Goal: Task Accomplishment & Management: Use online tool/utility

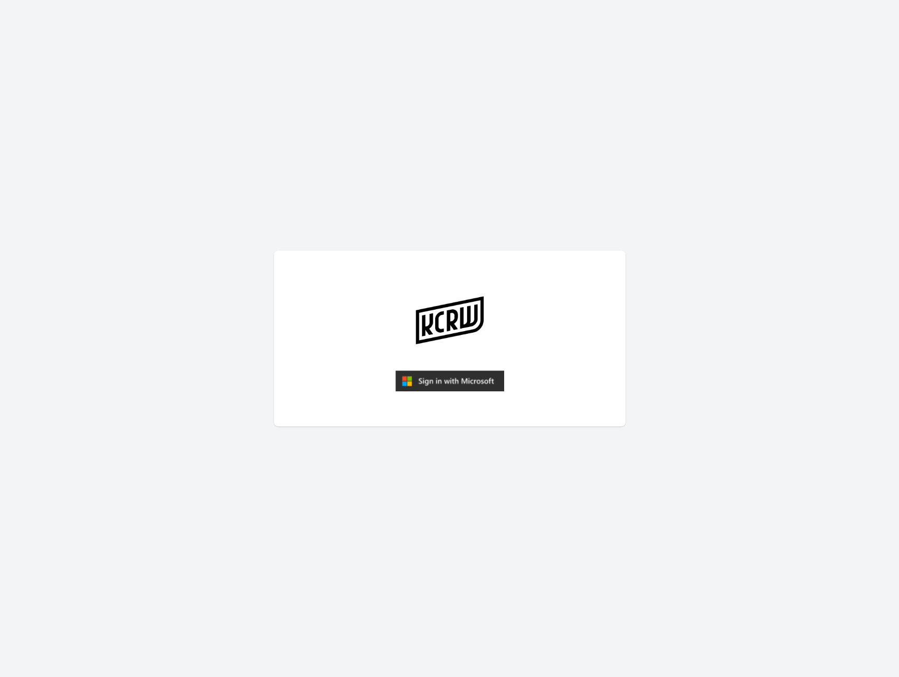
click at [455, 380] on img "submit" at bounding box center [449, 380] width 109 height 21
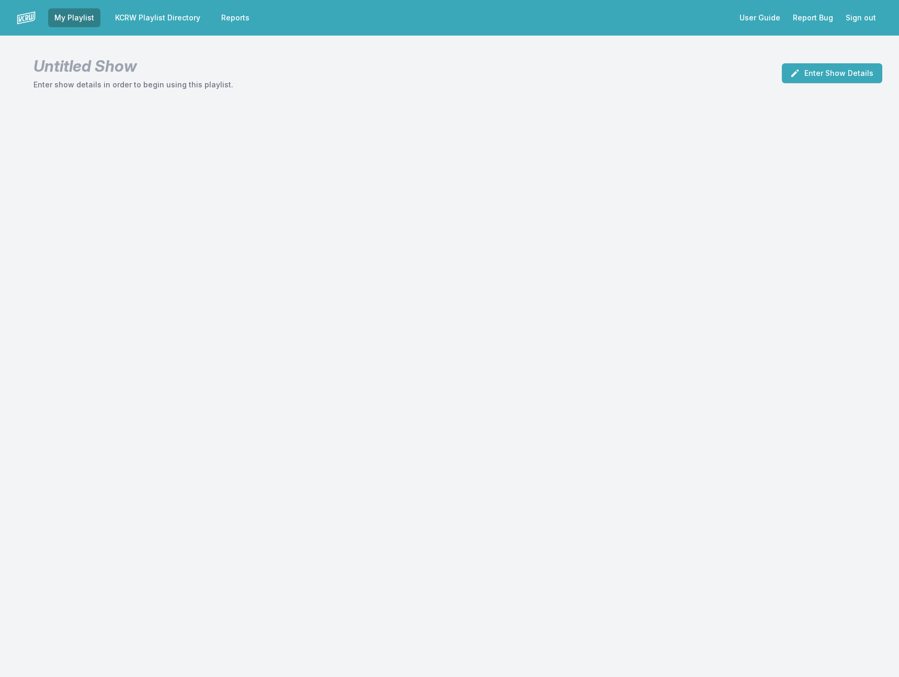
click at [176, 20] on link "KCRW Playlist Directory" at bounding box center [158, 17] width 98 height 19
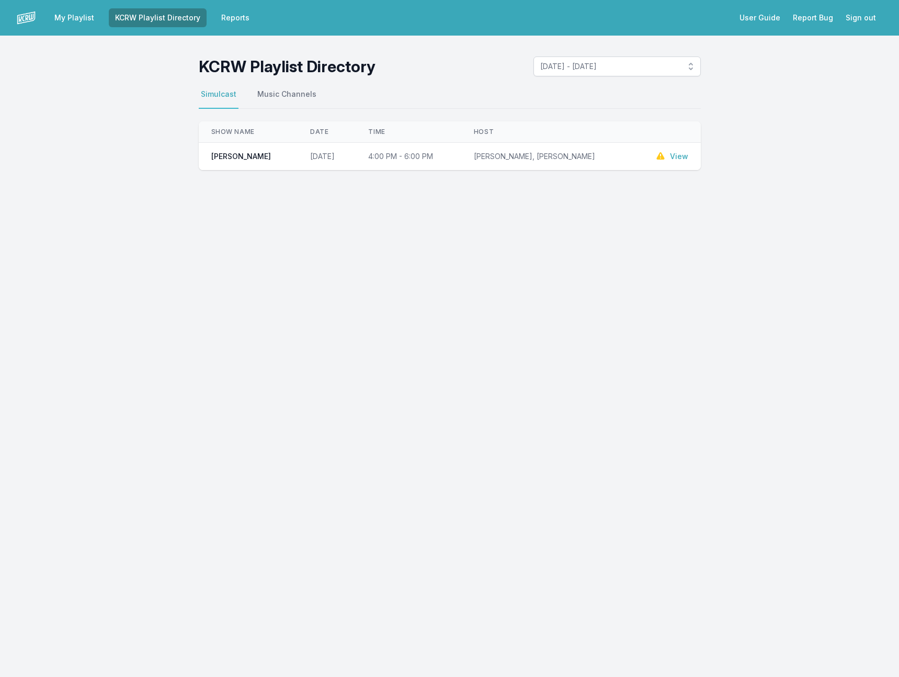
click at [232, 16] on link "Reports" at bounding box center [235, 17] width 41 height 19
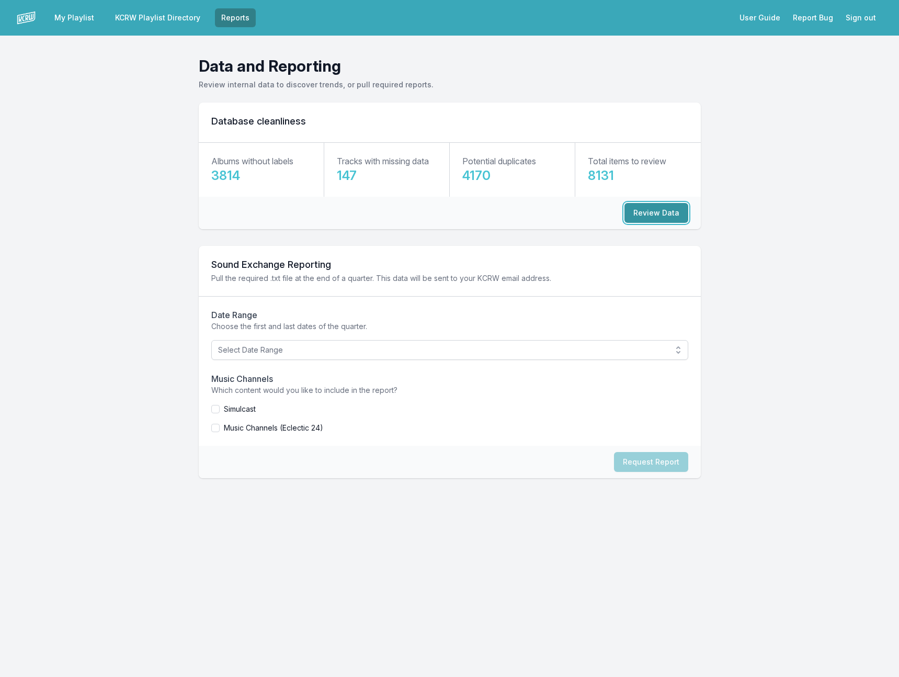
click at [653, 209] on button "Review Data" at bounding box center [656, 213] width 64 height 20
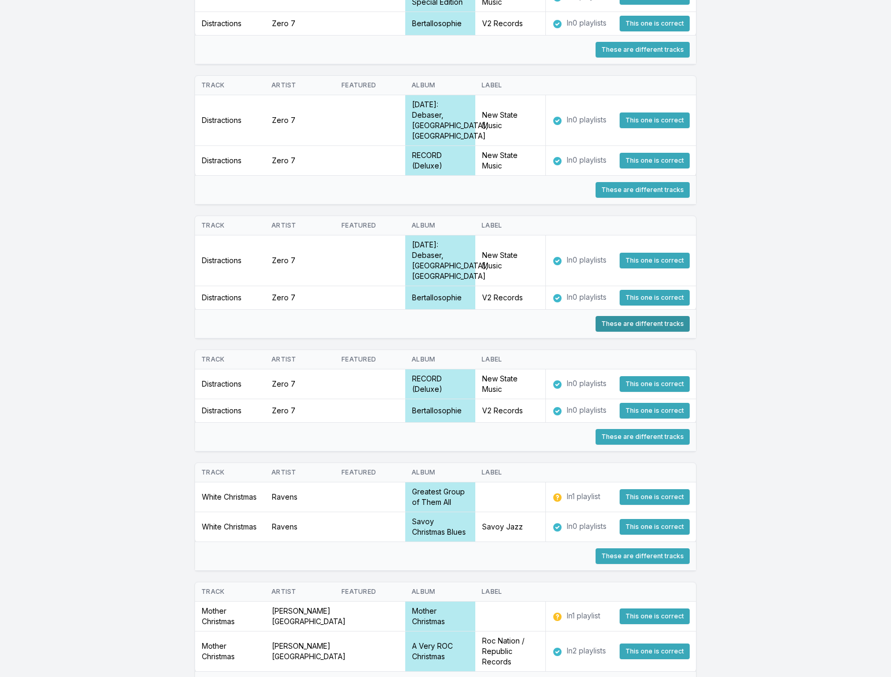
scroll to position [6337, 0]
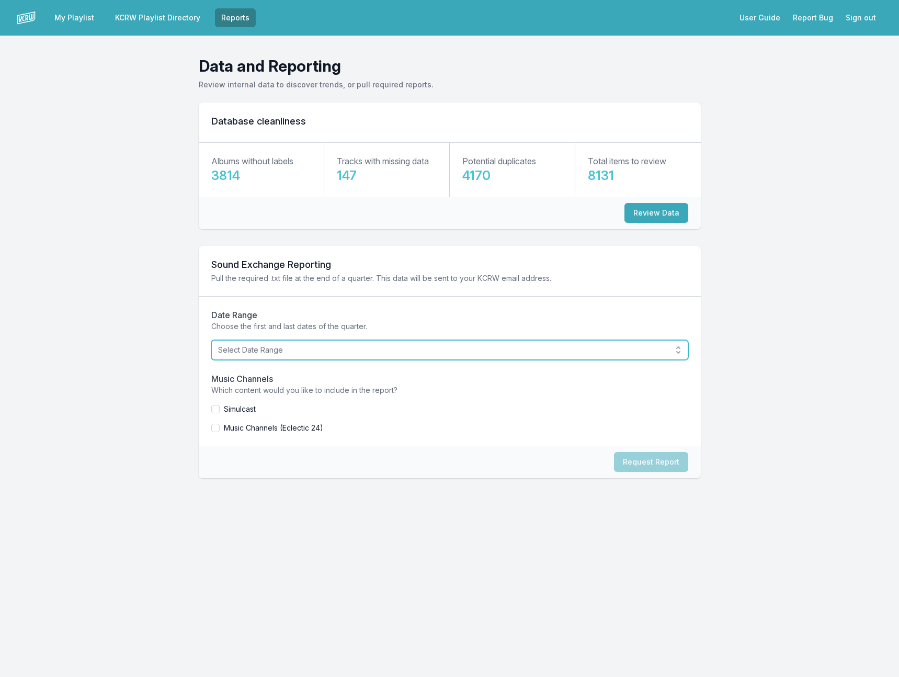
click at [246, 354] on span "Select Date Range" at bounding box center [442, 350] width 449 height 10
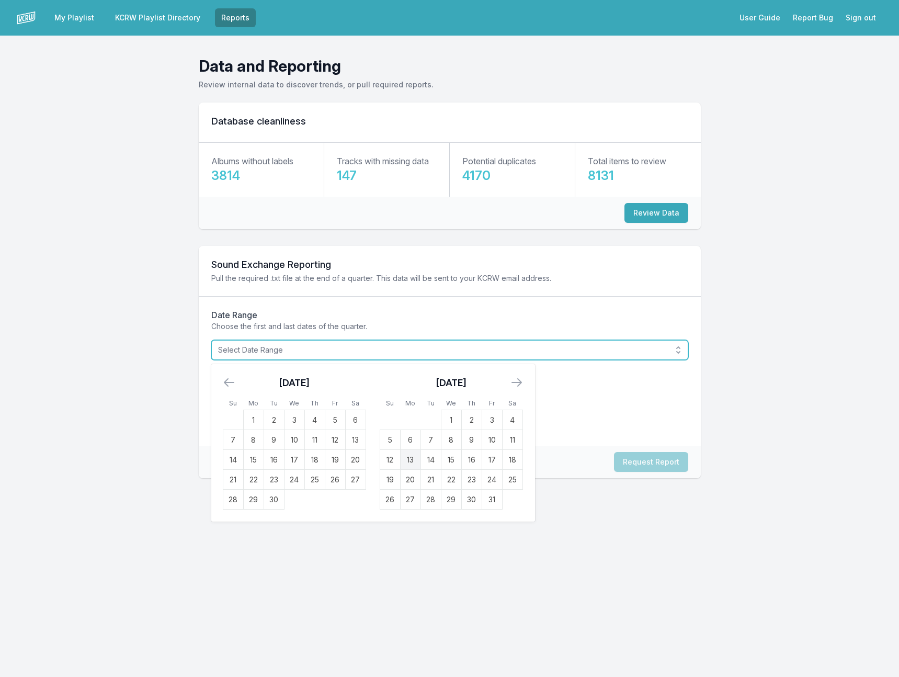
click at [246, 354] on span "Select Date Range" at bounding box center [442, 350] width 449 height 10
